Goal: Check status: Check status

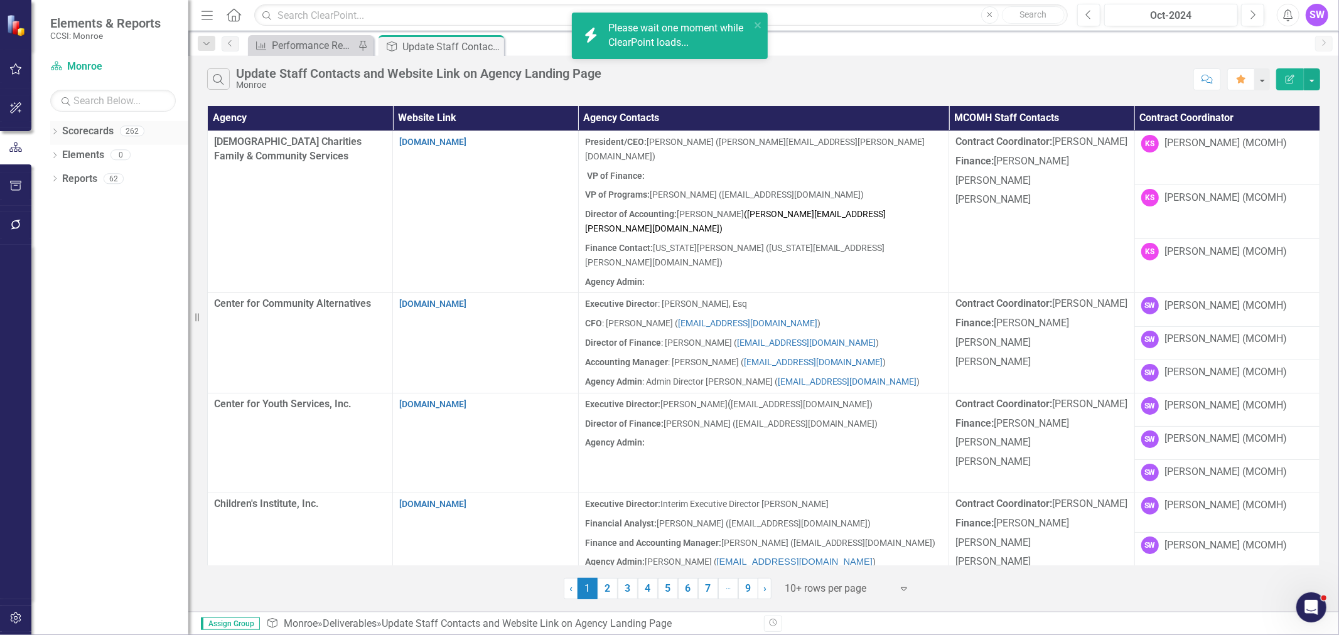
click at [54, 129] on icon "Dropdown" at bounding box center [54, 132] width 9 height 7
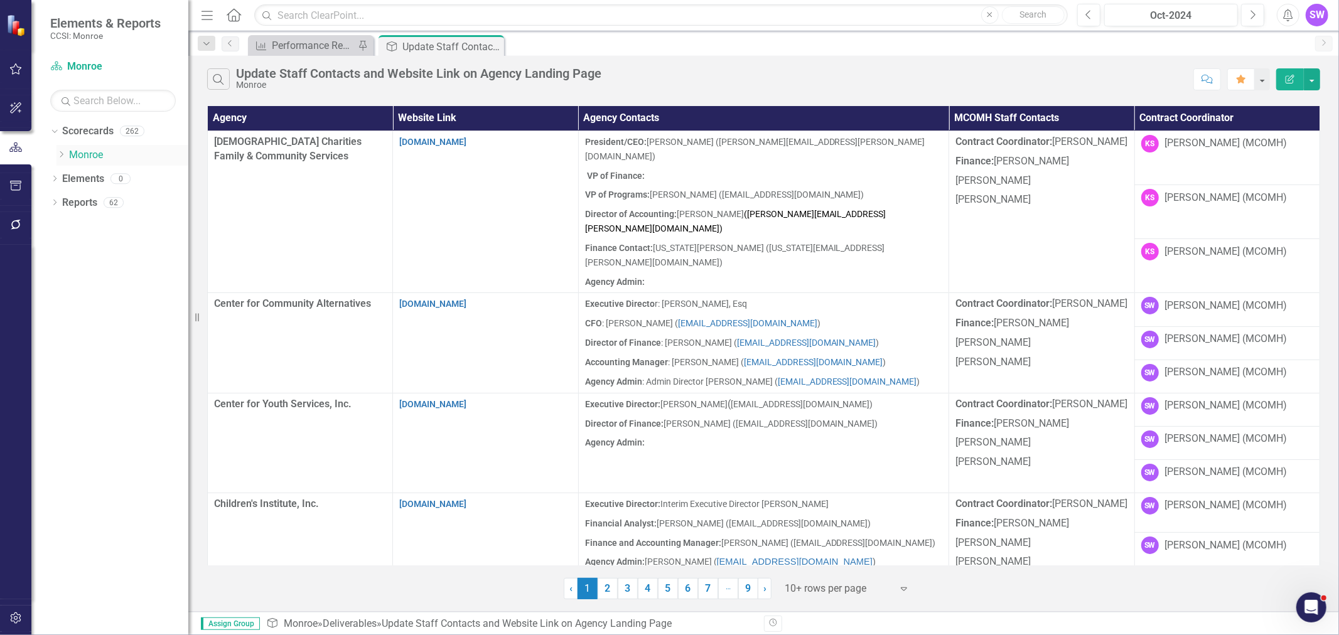
click at [59, 153] on icon "Dropdown" at bounding box center [60, 155] width 9 height 8
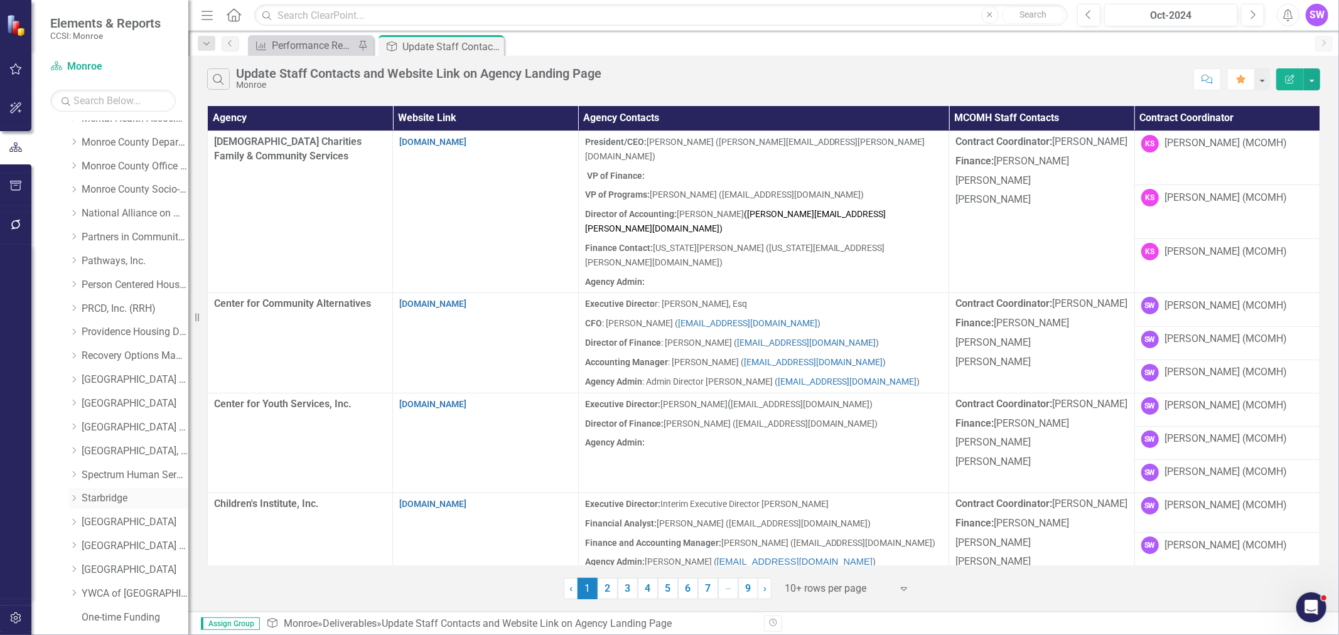
scroll to position [579, 0]
click at [78, 478] on div "Dropdown" at bounding box center [75, 479] width 13 height 11
click at [91, 479] on link "[GEOGRAPHIC_DATA]" at bounding box center [135, 479] width 107 height 14
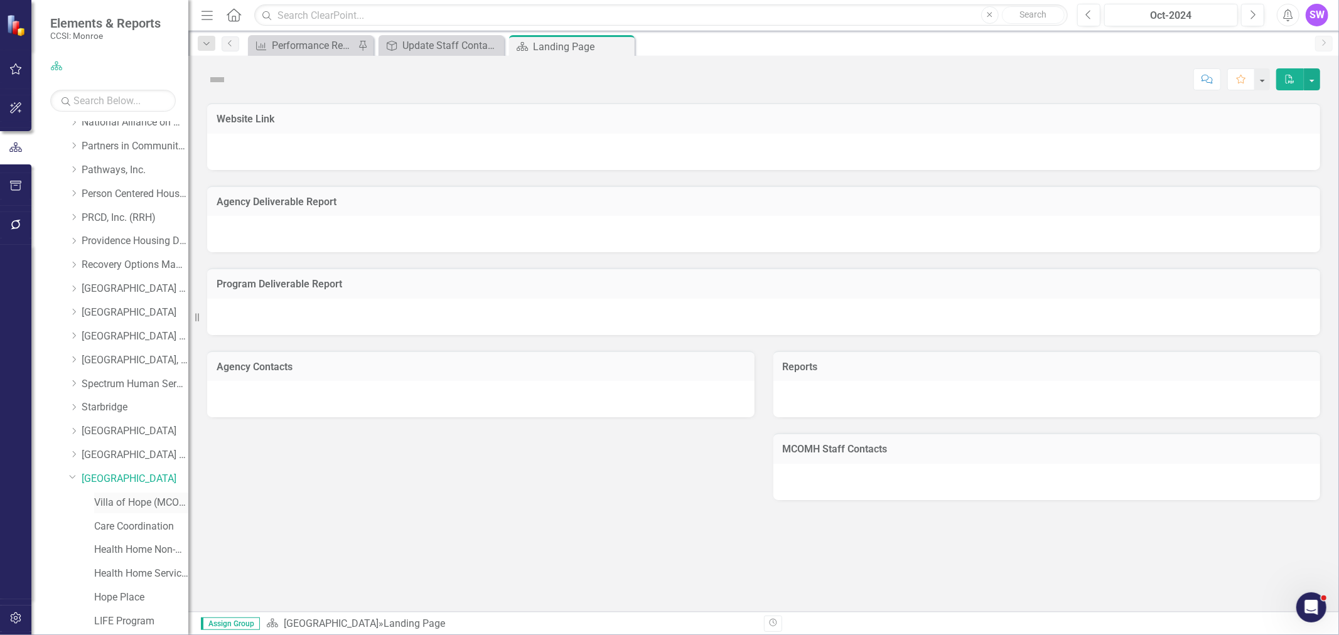
click at [118, 502] on link "Villa of Hope (MCOMH Internal)" at bounding box center [141, 503] width 94 height 14
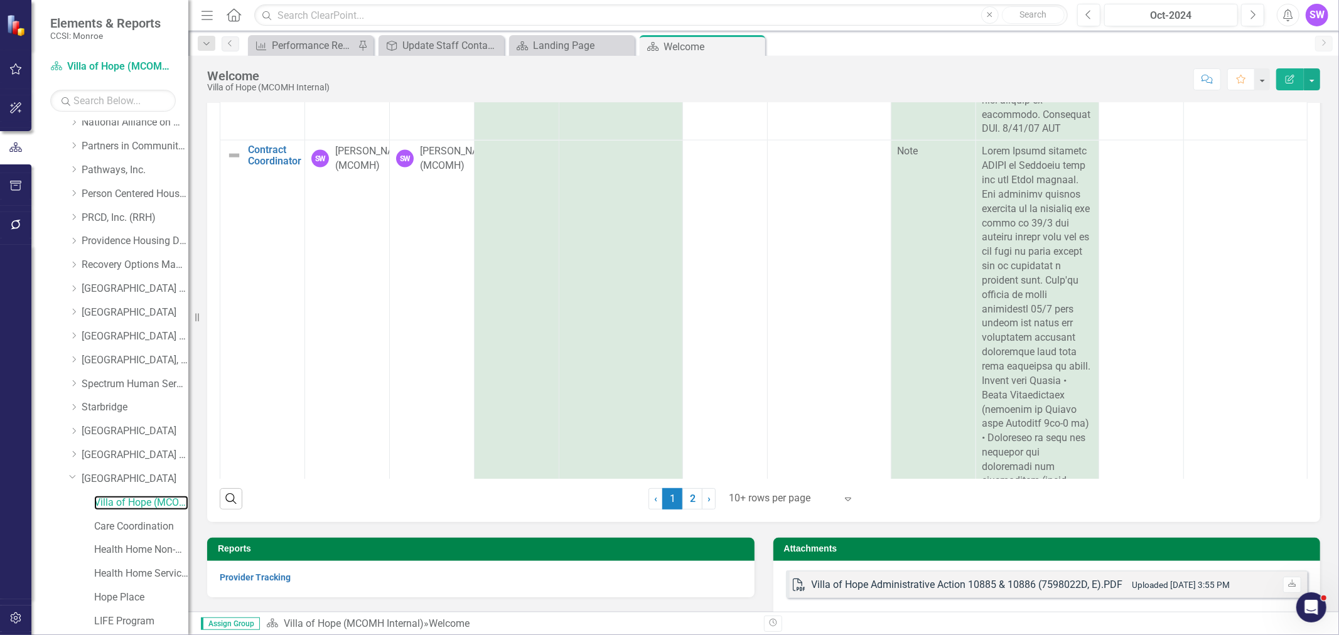
scroll to position [1464, 0]
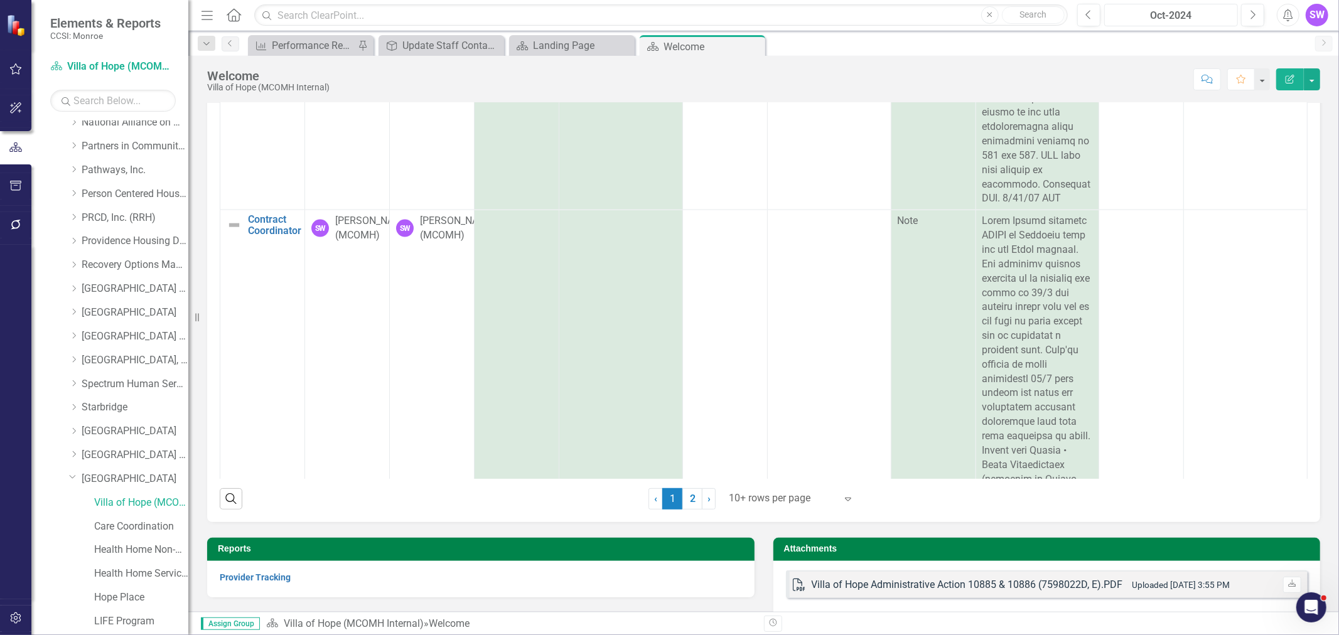
click at [1210, 17] on div "Oct-2024" at bounding box center [1170, 15] width 125 height 15
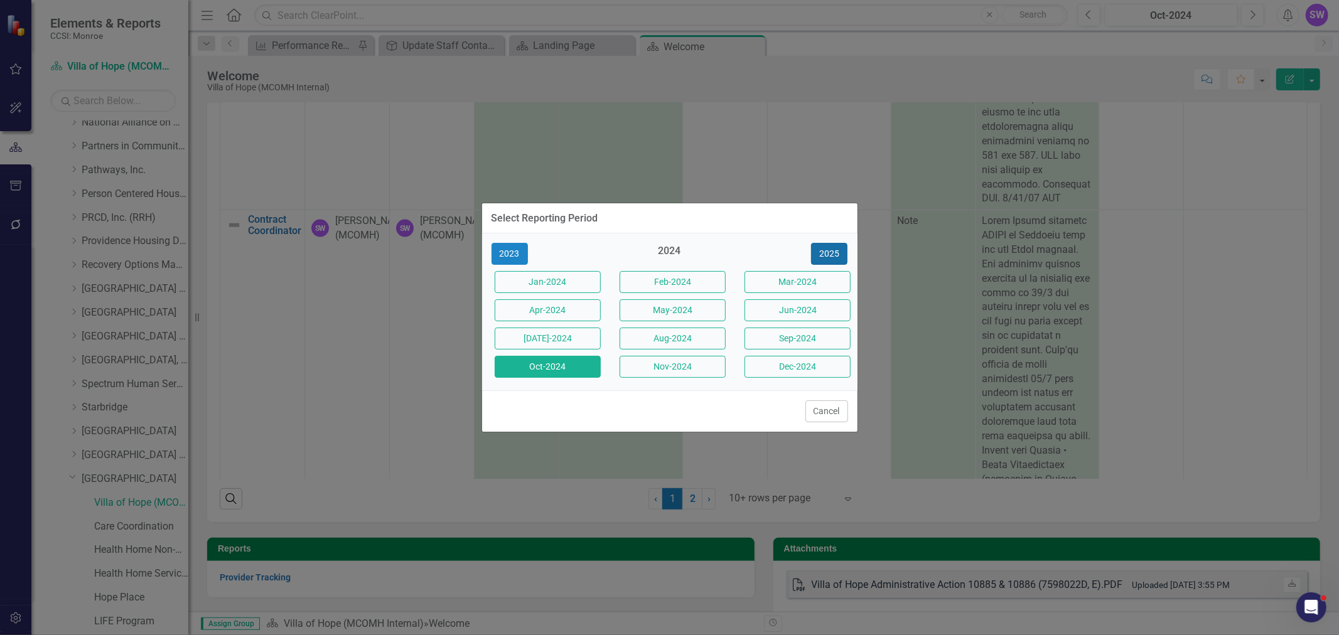
click at [830, 252] on button "2025" at bounding box center [829, 254] width 36 height 22
click at [682, 344] on button "Aug-2025" at bounding box center [672, 339] width 106 height 22
